Goal: Check status: Check status

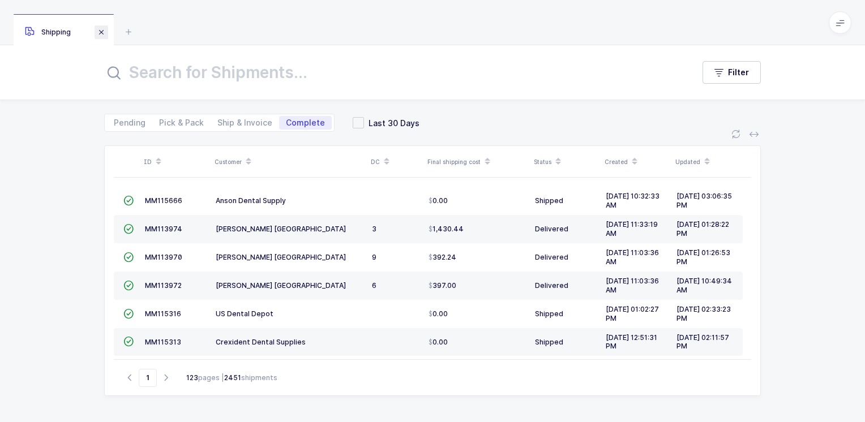
click at [102, 31] on span at bounding box center [102, 32] width 14 height 14
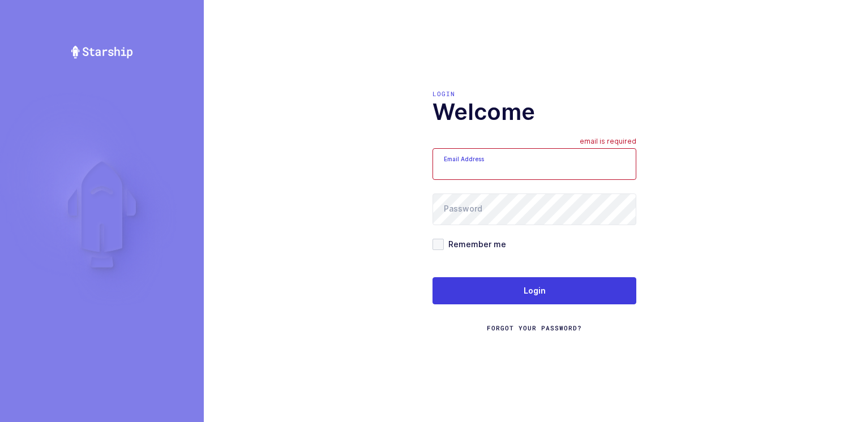
type input "[PERSON_NAME][EMAIL_ADDRESS][DOMAIN_NAME]"
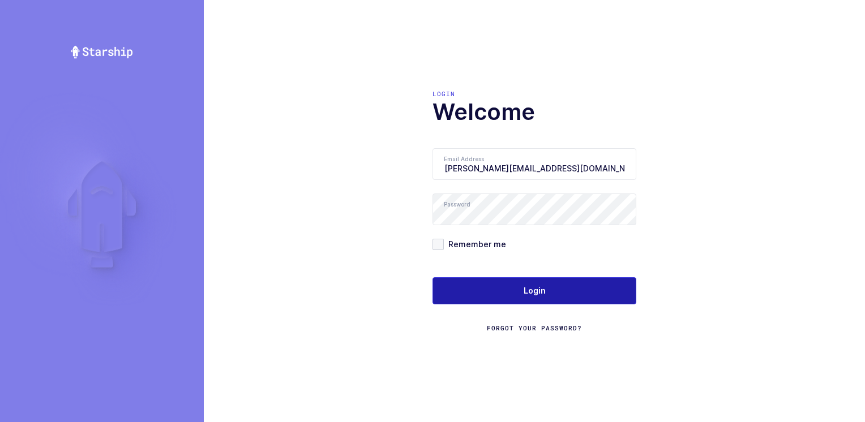
click at [521, 289] on button "Login" at bounding box center [534, 290] width 204 height 27
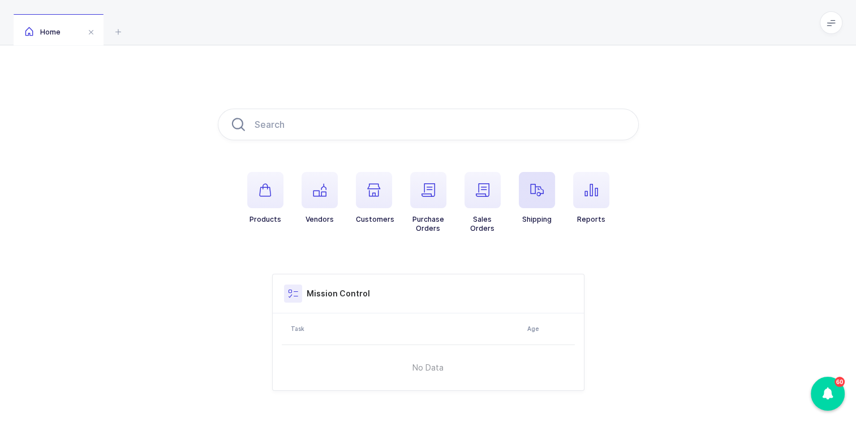
click at [543, 187] on icon "button" at bounding box center [537, 190] width 14 height 14
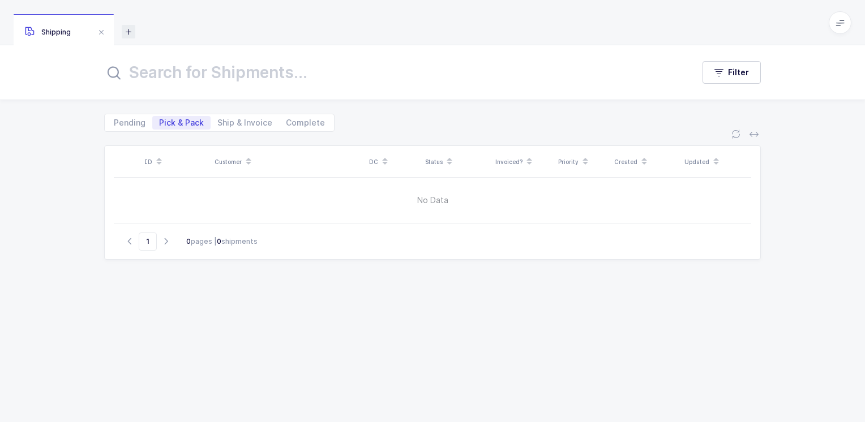
click at [130, 33] on icon at bounding box center [129, 32] width 14 height 14
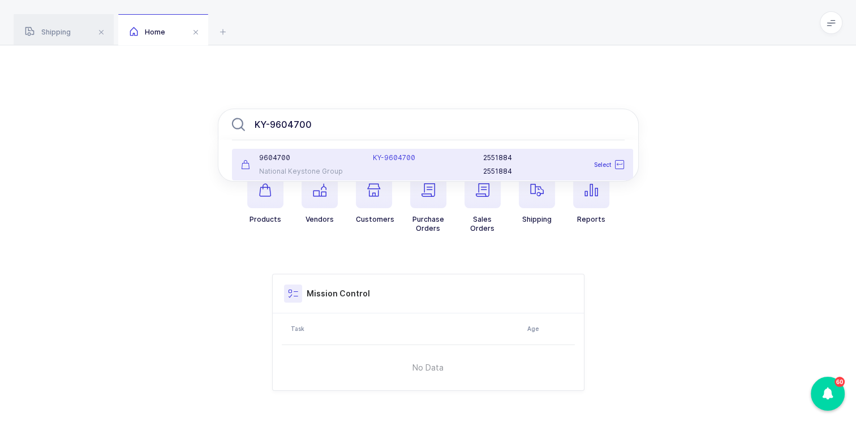
type input "KY-9604700"
click at [297, 164] on div "9604700 National Keystone Group" at bounding box center [300, 164] width 132 height 23
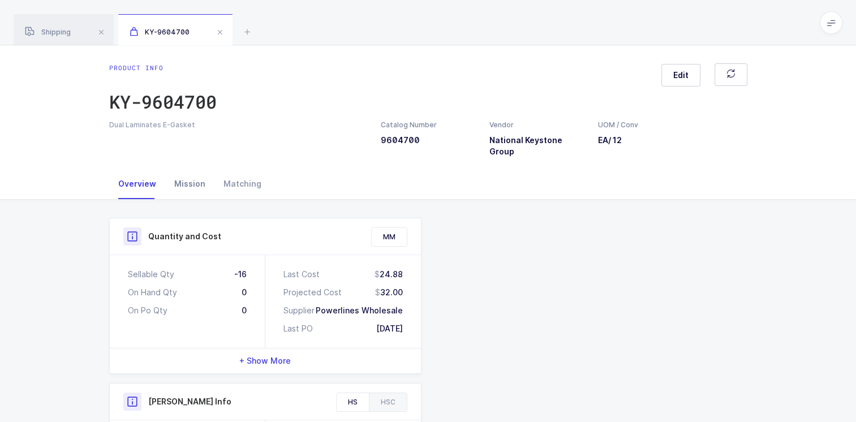
click at [194, 170] on div "Mission" at bounding box center [189, 184] width 49 height 31
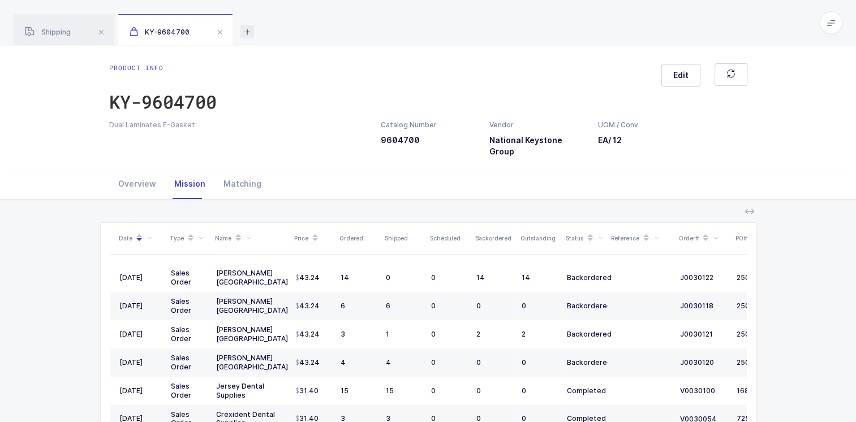
click at [248, 33] on icon at bounding box center [248, 32] width 14 height 14
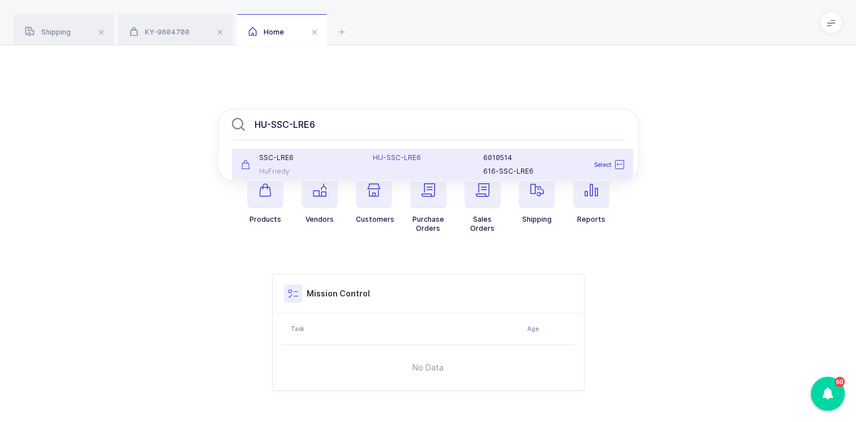
type input "HU-SSC-LRE6"
click at [304, 167] on div "HuFriedy" at bounding box center [300, 171] width 119 height 9
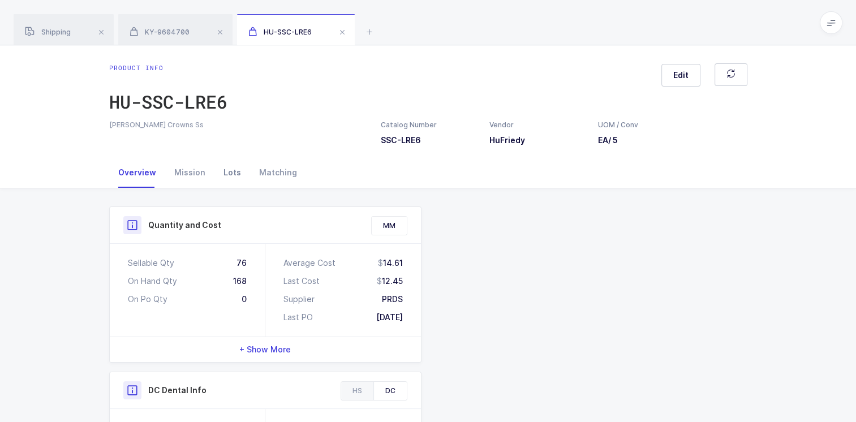
click at [231, 171] on div "Lots" at bounding box center [232, 172] width 36 height 31
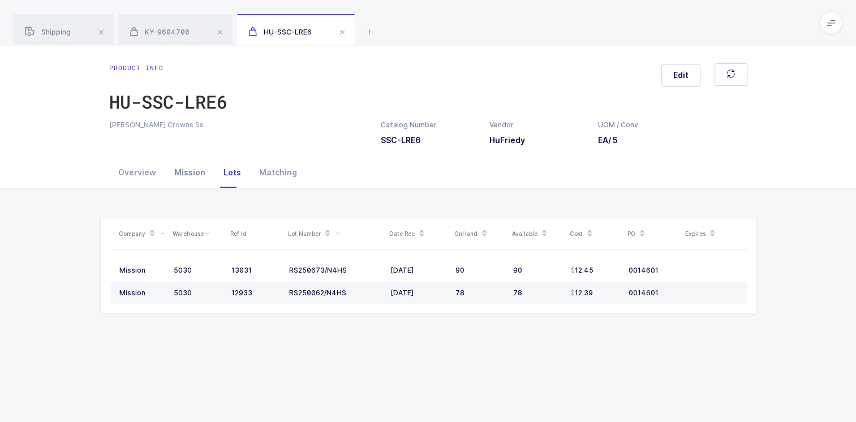
click at [188, 171] on div "Mission" at bounding box center [189, 172] width 49 height 31
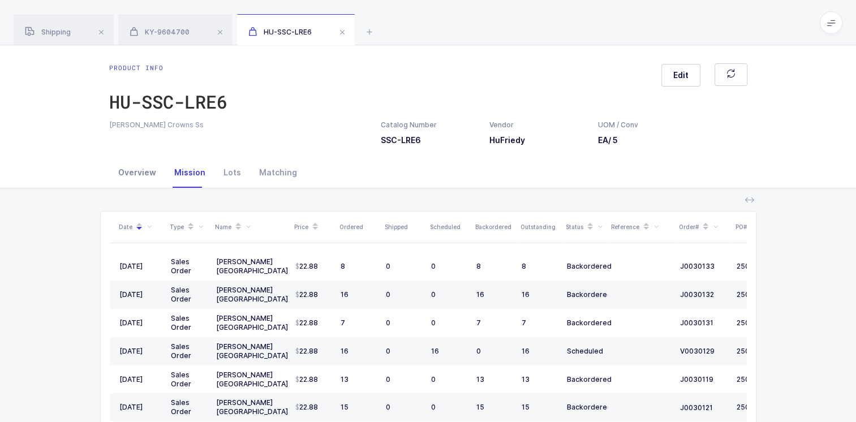
click at [131, 170] on div "Overview" at bounding box center [137, 172] width 56 height 31
